Goal: Task Accomplishment & Management: Complete application form

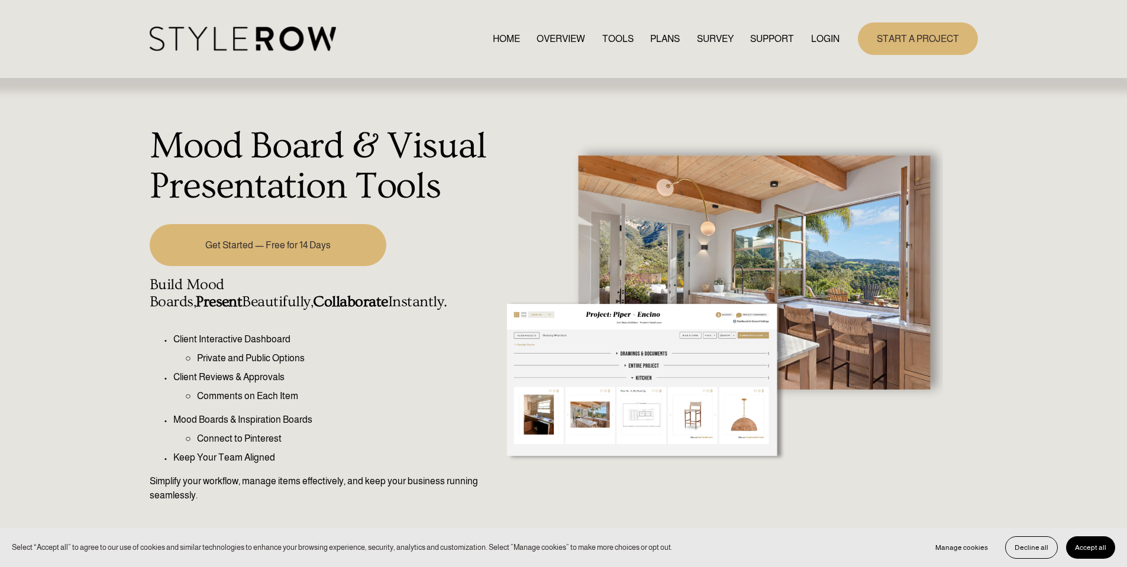
click at [917, 56] on div "Skip to Content HOME OVERVIEW TOOLS PLANS" at bounding box center [563, 39] width 1127 height 78
click at [916, 45] on link "START A PROJECT" at bounding box center [918, 38] width 120 height 33
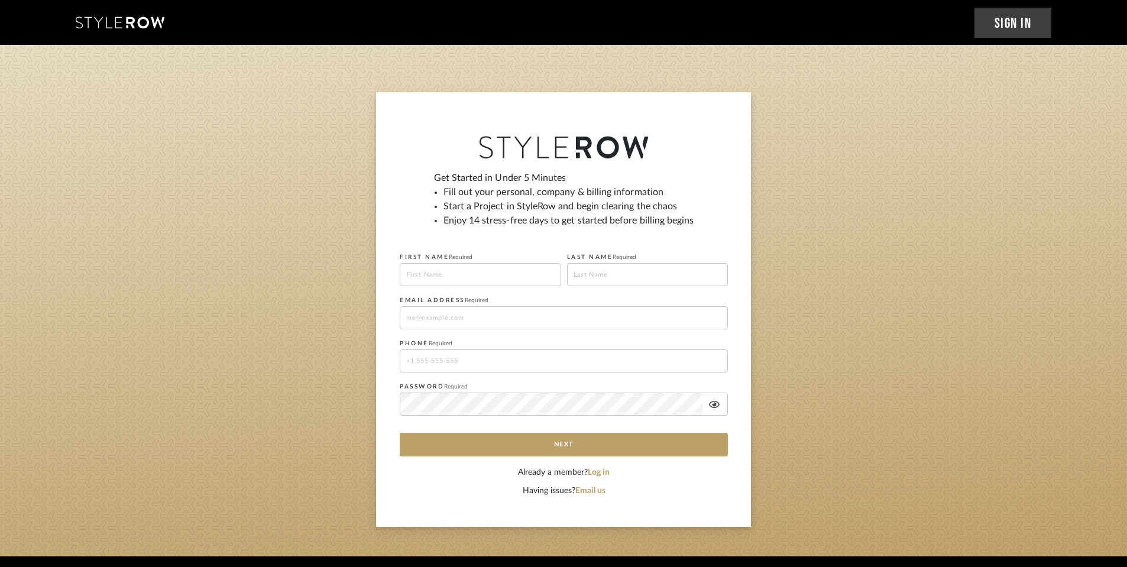
click at [486, 283] on input at bounding box center [480, 274] width 161 height 23
type input "Gina"
type input "Centrackio"
type input "gina.centrackiooo@gmail.com"
type input "14408296201"
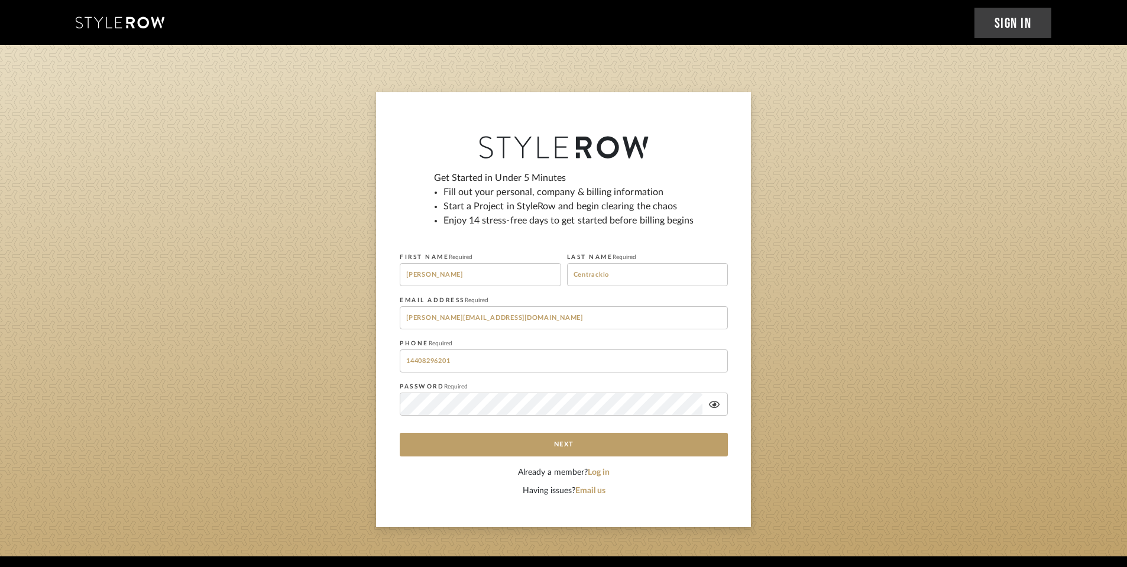
click at [436, 493] on div "Having issues? Email us" at bounding box center [564, 491] width 328 height 12
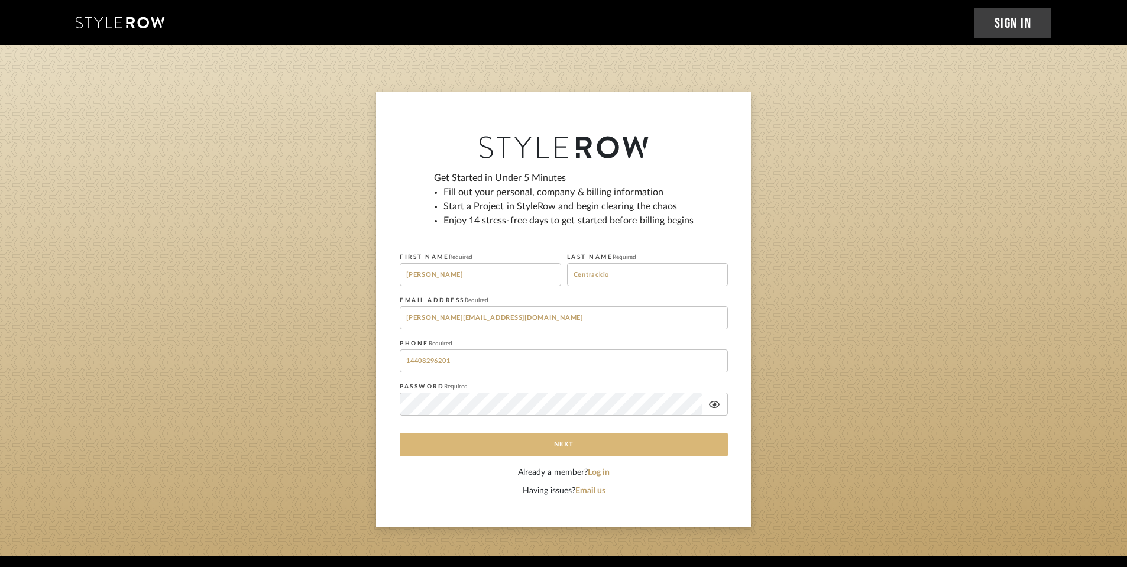
click at [525, 437] on button "Next" at bounding box center [564, 445] width 328 height 24
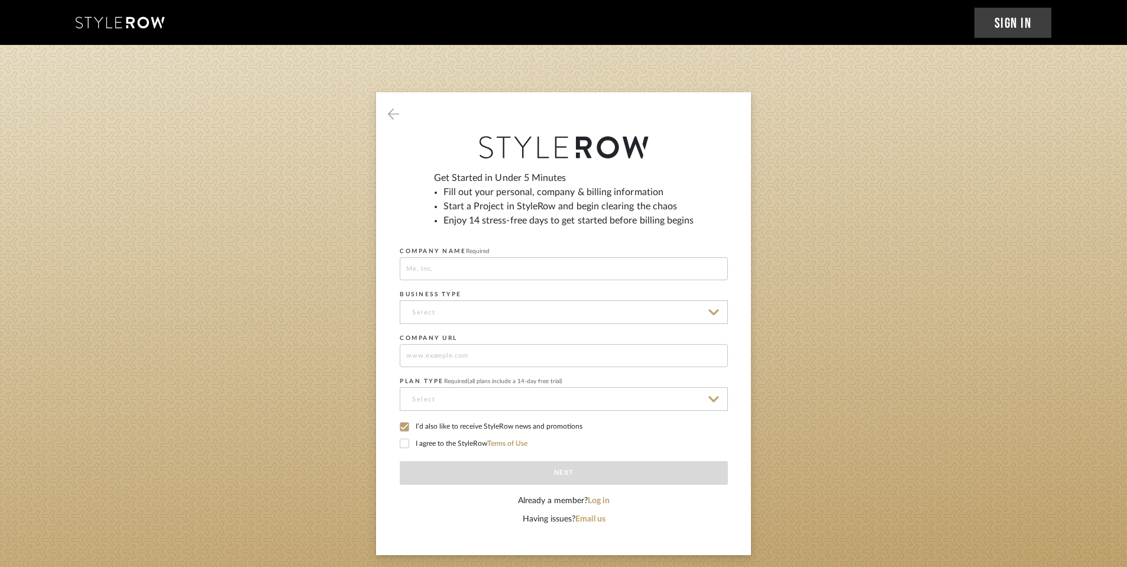
click at [490, 270] on input at bounding box center [564, 268] width 328 height 23
click at [477, 319] on input at bounding box center [564, 312] width 328 height 24
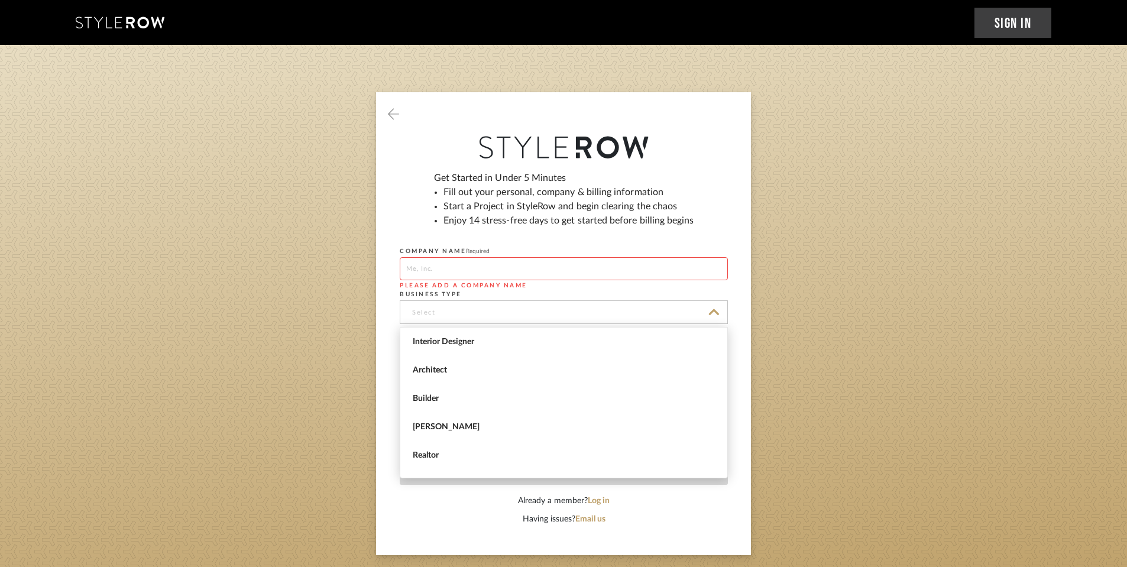
click at [307, 387] on sign-up "Get Started in Under 5 Minutes Fill out your personal, company & billing inform…" at bounding box center [563, 323] width 1127 height 463
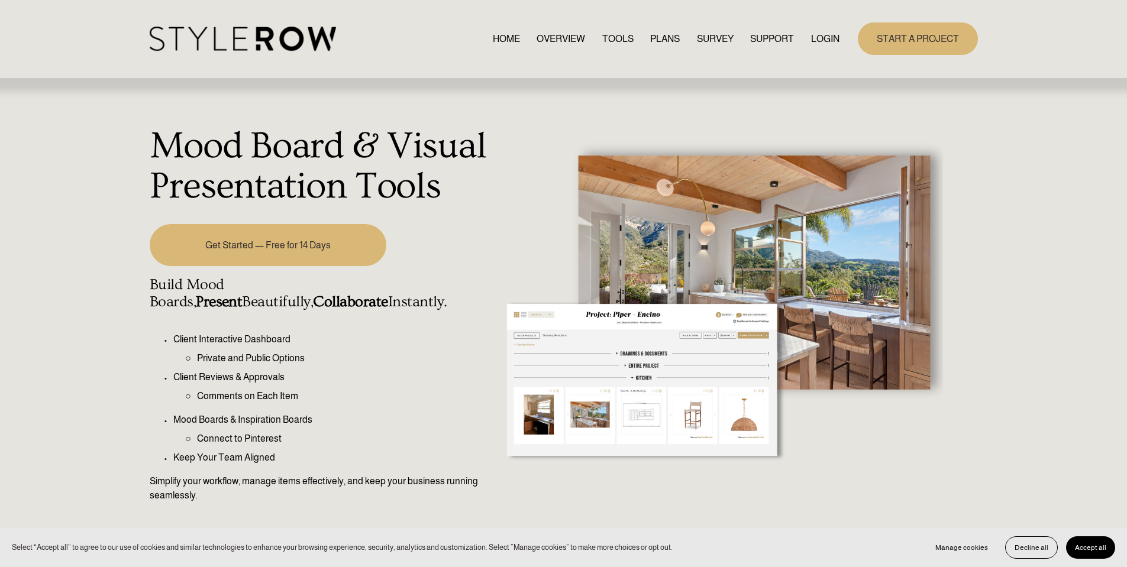
click at [593, 127] on div at bounding box center [719, 329] width 445 height 455
